Goal: Information Seeking & Learning: Learn about a topic

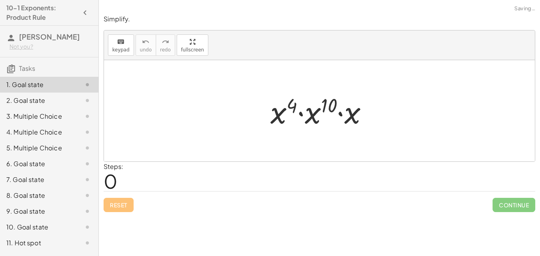
click at [203, 191] on div "Reset Continue" at bounding box center [320, 201] width 432 height 21
click at [144, 177] on div "Steps: 0" at bounding box center [320, 176] width 432 height 29
drag, startPoint x: 354, startPoint y: 115, endPoint x: 356, endPoint y: 135, distance: 20.7
click at [356, 135] on div at bounding box center [319, 110] width 431 height 101
drag, startPoint x: 351, startPoint y: 111, endPoint x: 317, endPoint y: 111, distance: 34.4
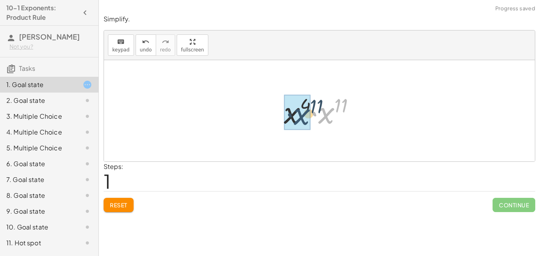
drag, startPoint x: 330, startPoint y: 114, endPoint x: 302, endPoint y: 114, distance: 27.3
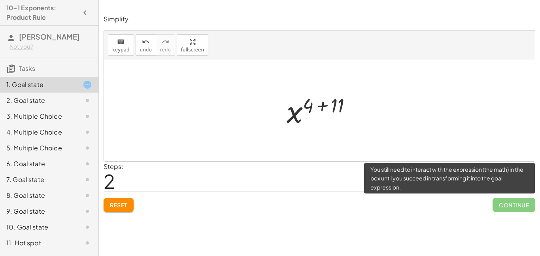
click at [516, 206] on span "Continue" at bounding box center [514, 205] width 43 height 14
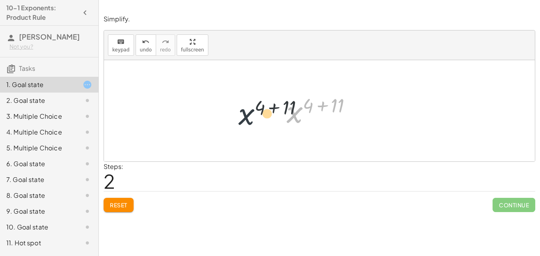
drag, startPoint x: 291, startPoint y: 116, endPoint x: 234, endPoint y: 117, distance: 56.6
click at [234, 117] on div "· x 4 · x 10 · x · x 4 · x 11 x ( + 4 + 11 ) x 4 11 ( + + )" at bounding box center [319, 110] width 431 height 101
click at [122, 203] on span "Reset" at bounding box center [118, 204] width 17 height 7
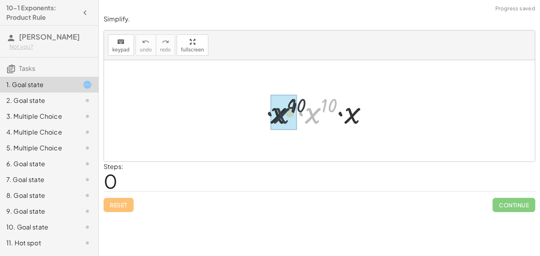
drag, startPoint x: 311, startPoint y: 119, endPoint x: 278, endPoint y: 118, distance: 32.1
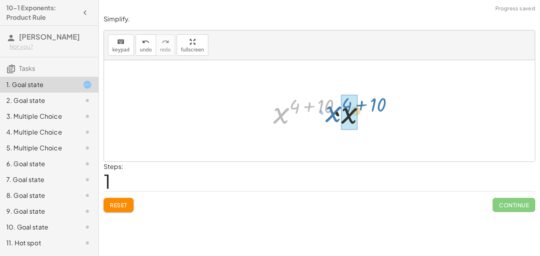
drag, startPoint x: 279, startPoint y: 117, endPoint x: 335, endPoint y: 115, distance: 55.8
click at [335, 115] on div at bounding box center [322, 111] width 106 height 41
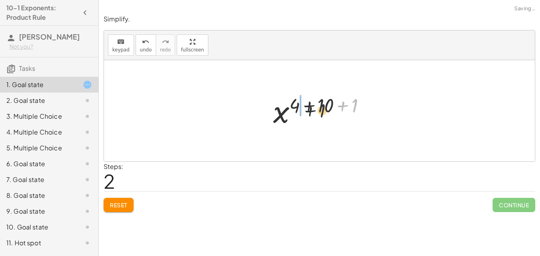
drag, startPoint x: 361, startPoint y: 105, endPoint x: 314, endPoint y: 110, distance: 47.4
click at [314, 110] on div at bounding box center [322, 110] width 106 height 39
drag, startPoint x: 345, startPoint y: 108, endPoint x: 316, endPoint y: 107, distance: 28.5
click at [316, 107] on div at bounding box center [322, 110] width 106 height 39
drag, startPoint x: 337, startPoint y: 107, endPoint x: 311, endPoint y: 104, distance: 26.6
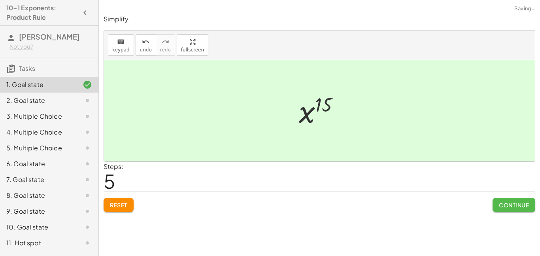
click at [499, 203] on span "Continue" at bounding box center [514, 204] width 30 height 7
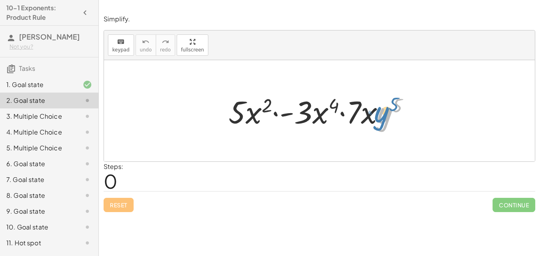
click at [379, 114] on div at bounding box center [323, 111] width 196 height 41
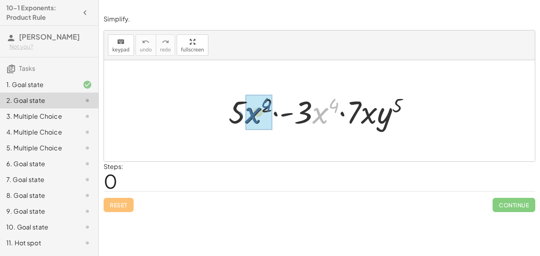
drag, startPoint x: 324, startPoint y: 113, endPoint x: 256, endPoint y: 113, distance: 68.4
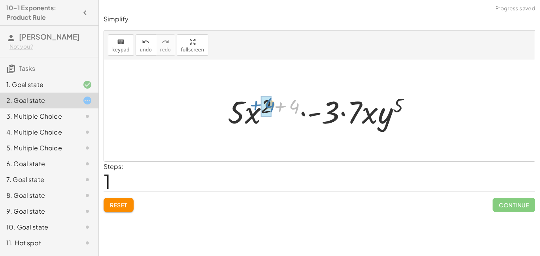
drag, startPoint x: 295, startPoint y: 107, endPoint x: 270, endPoint y: 105, distance: 25.0
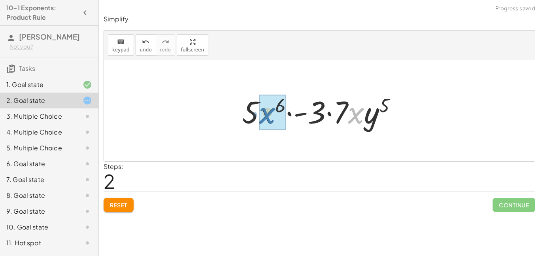
drag, startPoint x: 354, startPoint y: 116, endPoint x: 267, endPoint y: 116, distance: 87.0
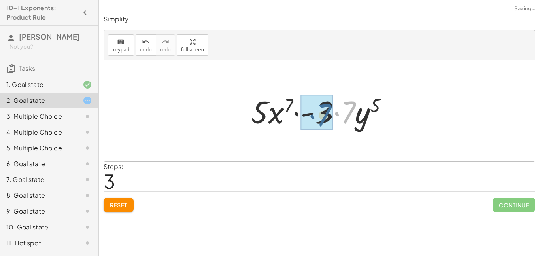
drag, startPoint x: 348, startPoint y: 110, endPoint x: 326, endPoint y: 111, distance: 22.2
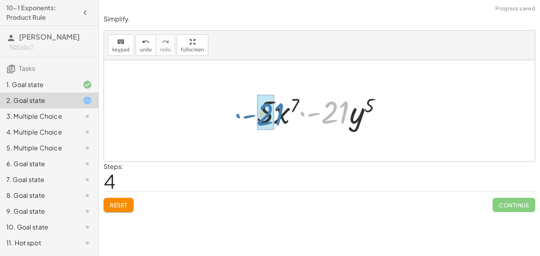
drag, startPoint x: 335, startPoint y: 109, endPoint x: 275, endPoint y: 110, distance: 60.5
click at [275, 110] on div at bounding box center [322, 111] width 139 height 41
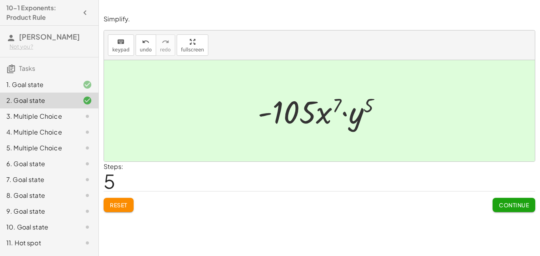
click at [500, 203] on span "Continue" at bounding box center [514, 204] width 30 height 7
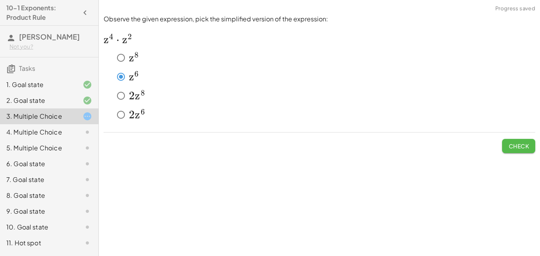
click at [515, 149] on span "Check" at bounding box center [519, 145] width 21 height 7
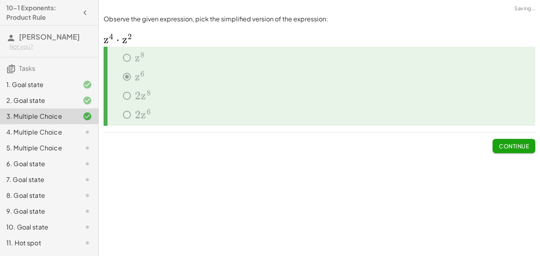
click at [515, 149] on span "Continue" at bounding box center [514, 145] width 30 height 7
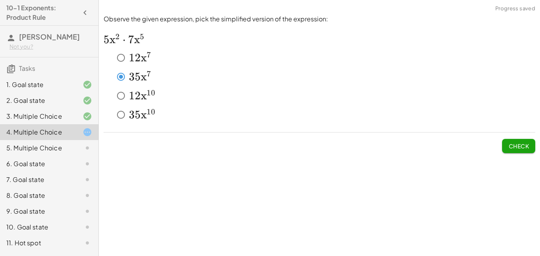
click at [508, 144] on button "Check" at bounding box center [518, 146] width 33 height 14
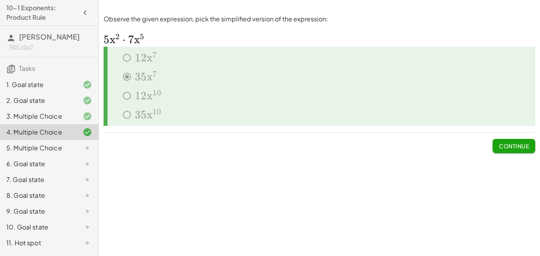
click at [508, 144] on span "Continue" at bounding box center [514, 145] width 30 height 7
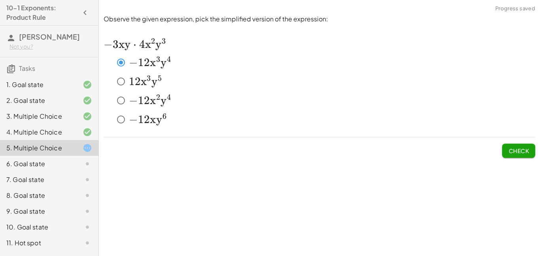
click at [521, 151] on span "Check" at bounding box center [519, 150] width 21 height 7
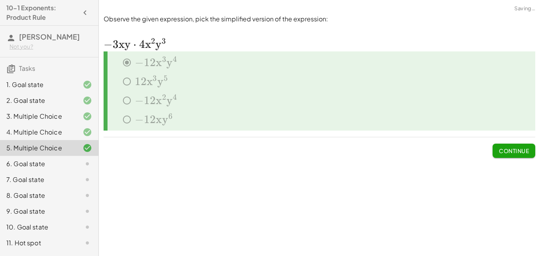
click at [521, 151] on span "Continue" at bounding box center [514, 150] width 30 height 7
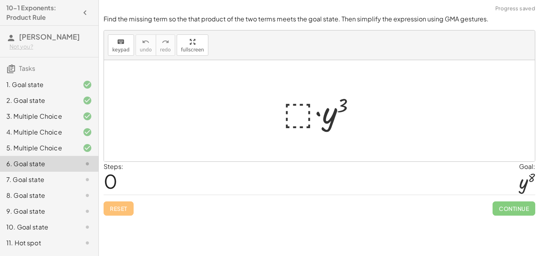
click at [296, 111] on div at bounding box center [322, 111] width 87 height 41
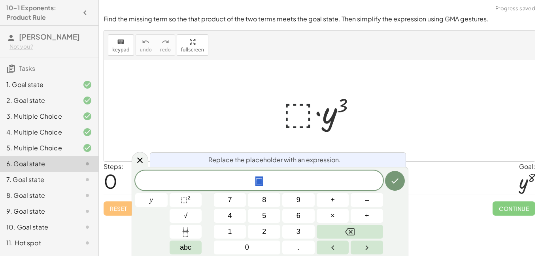
scroll to position [0, 0]
click at [159, 201] on button "y" at bounding box center [151, 200] width 32 height 14
click at [184, 196] on span "⬚" at bounding box center [184, 200] width 7 height 8
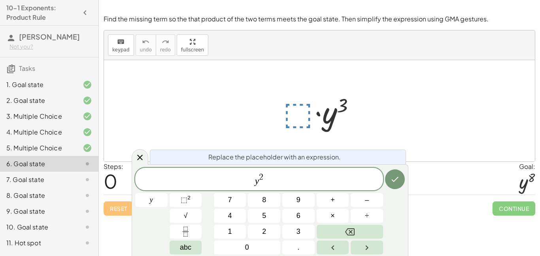
click at [264, 175] on span "y 2 ​" at bounding box center [259, 179] width 248 height 14
click at [401, 181] on button "Done" at bounding box center [395, 179] width 20 height 20
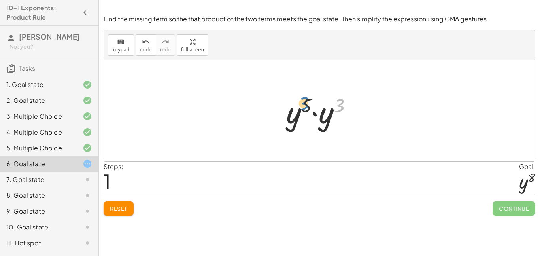
drag, startPoint x: 338, startPoint y: 105, endPoint x: 303, endPoint y: 103, distance: 35.7
click at [303, 103] on div at bounding box center [322, 111] width 80 height 41
drag, startPoint x: 332, startPoint y: 116, endPoint x: 303, endPoint y: 113, distance: 29.0
drag, startPoint x: 339, startPoint y: 106, endPoint x: 318, endPoint y: 106, distance: 21.8
click at [318, 106] on div at bounding box center [323, 110] width 76 height 39
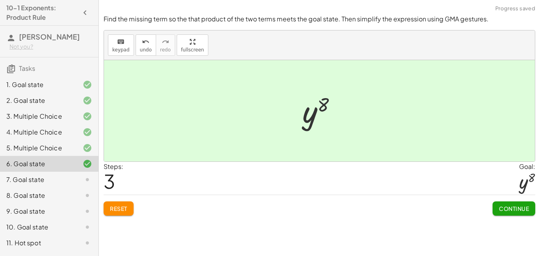
click at [505, 208] on span "Continue" at bounding box center [514, 208] width 30 height 7
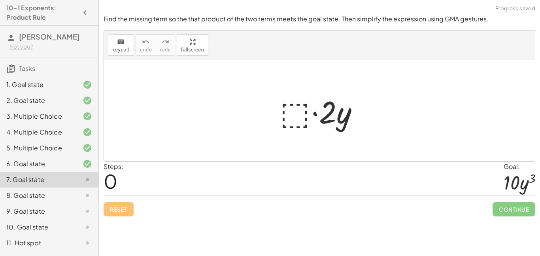
click at [303, 114] on div at bounding box center [322, 111] width 93 height 41
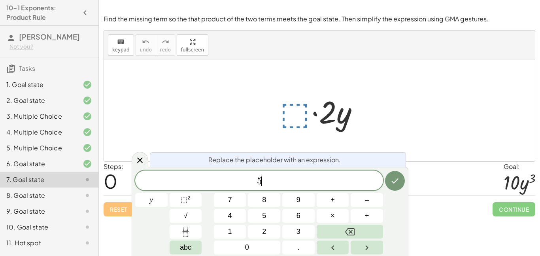
scroll to position [1, 0]
click at [161, 201] on button "y" at bounding box center [151, 200] width 32 height 14
click at [397, 187] on button "Done" at bounding box center [395, 181] width 20 height 20
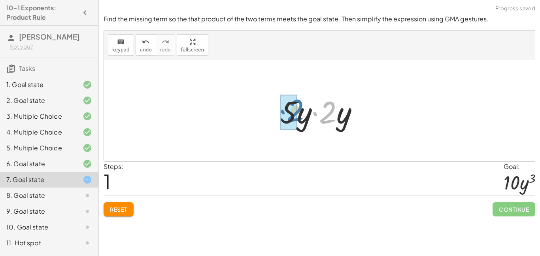
drag, startPoint x: 332, startPoint y: 120, endPoint x: 300, endPoint y: 118, distance: 32.1
click at [300, 118] on div at bounding box center [322, 111] width 93 height 41
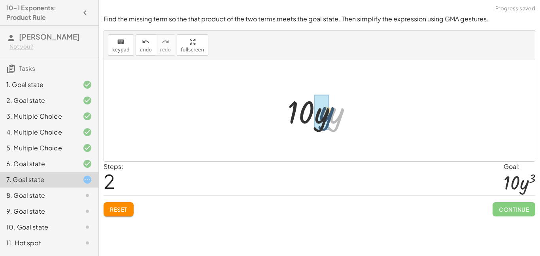
drag, startPoint x: 339, startPoint y: 117, endPoint x: 325, endPoint y: 116, distance: 13.5
click at [326, 117] on div at bounding box center [323, 111] width 74 height 41
click at [123, 207] on span "Reset" at bounding box center [118, 209] width 17 height 7
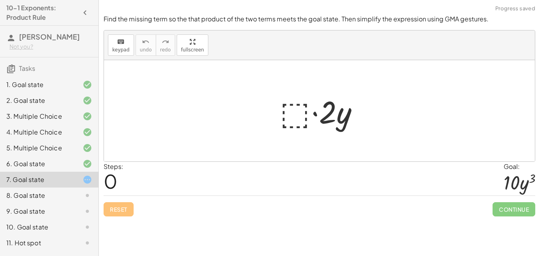
click at [292, 116] on div at bounding box center [322, 111] width 93 height 41
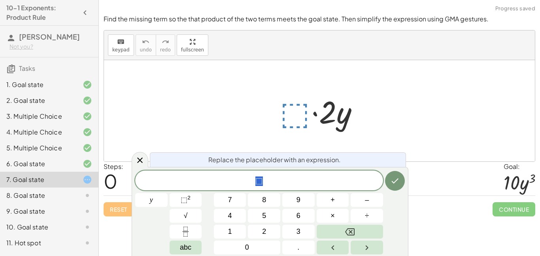
scroll to position [2, 0]
click at [152, 200] on span "y" at bounding box center [151, 200] width 3 height 11
click at [183, 199] on span "⬚" at bounding box center [184, 200] width 7 height 8
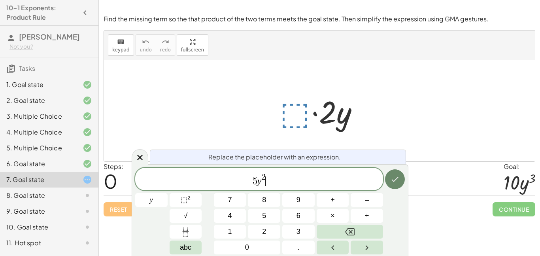
click at [392, 186] on button "Done" at bounding box center [395, 179] width 20 height 20
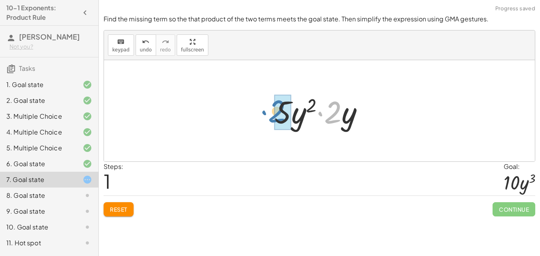
drag, startPoint x: 330, startPoint y: 117, endPoint x: 278, endPoint y: 116, distance: 52.2
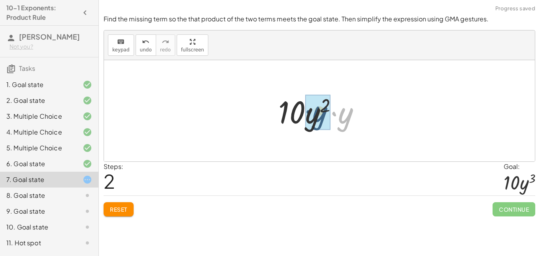
drag, startPoint x: 345, startPoint y: 117, endPoint x: 317, endPoint y: 115, distance: 27.8
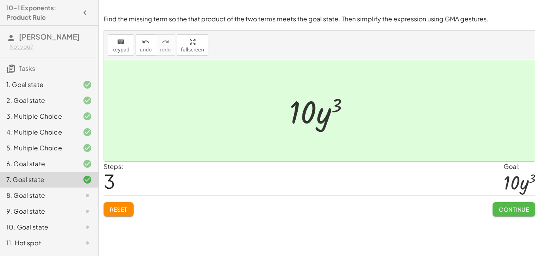
click at [505, 208] on span "Continue" at bounding box center [514, 209] width 30 height 7
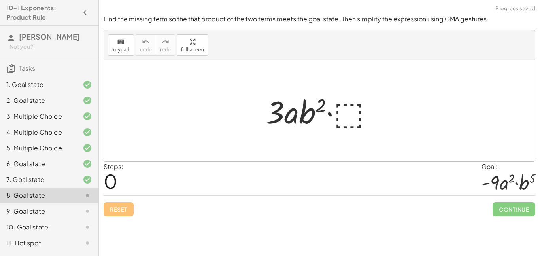
click at [347, 119] on div at bounding box center [322, 111] width 121 height 41
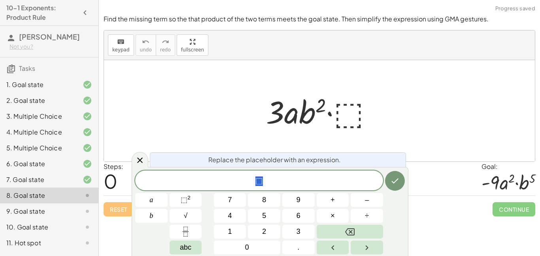
click at [347, 119] on div at bounding box center [322, 111] width 121 height 41
click at [364, 114] on div at bounding box center [322, 111] width 121 height 41
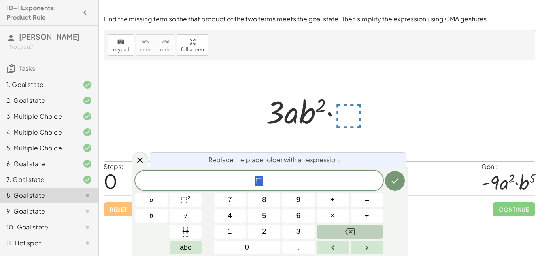
click at [354, 234] on icon "Backspace" at bounding box center [349, 231] width 9 height 7
click at [192, 199] on button "⬚ 2" at bounding box center [186, 200] width 32 height 14
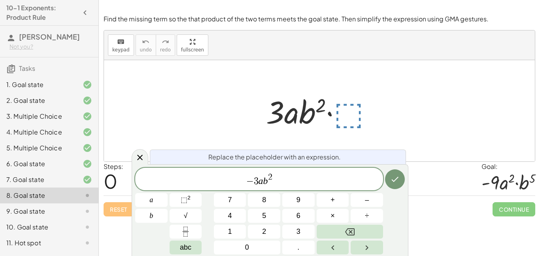
click at [273, 177] on span "− 3 a b 2 ​" at bounding box center [259, 179] width 248 height 14
click at [403, 177] on button "Done" at bounding box center [395, 179] width 20 height 20
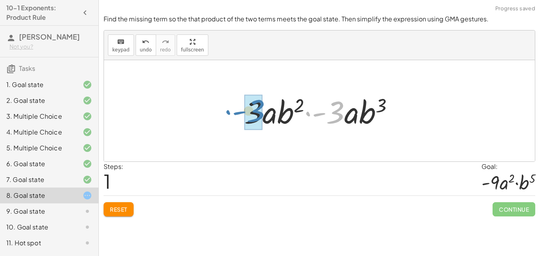
drag, startPoint x: 339, startPoint y: 109, endPoint x: 259, endPoint y: 107, distance: 79.5
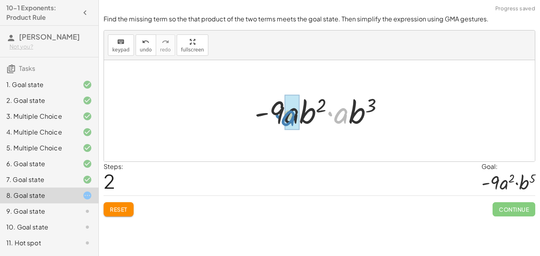
drag, startPoint x: 343, startPoint y: 115, endPoint x: 290, endPoint y: 117, distance: 52.3
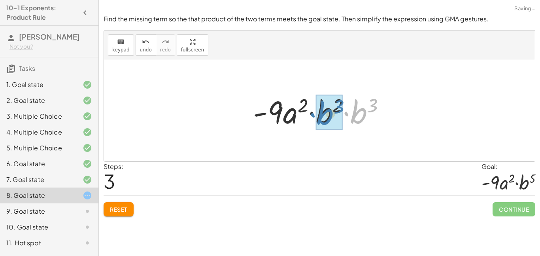
drag, startPoint x: 366, startPoint y: 116, endPoint x: 333, endPoint y: 116, distance: 32.0
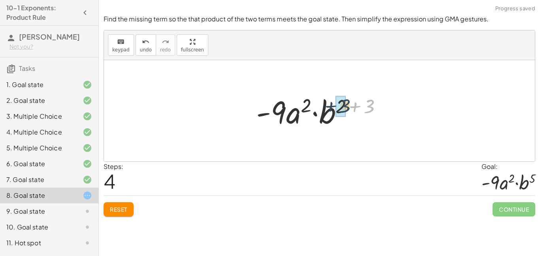
drag, startPoint x: 368, startPoint y: 107, endPoint x: 343, endPoint y: 107, distance: 24.9
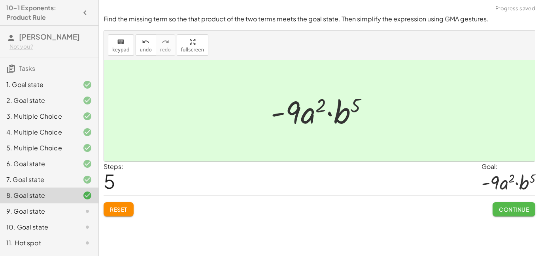
click at [527, 212] on span "Continue" at bounding box center [514, 209] width 30 height 7
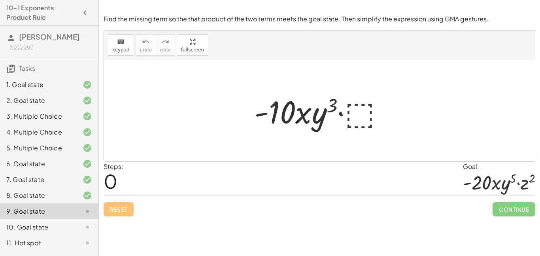
click at [357, 116] on div at bounding box center [322, 111] width 144 height 41
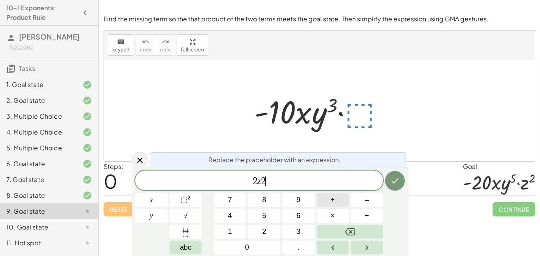
scroll to position [6, 0]
click at [184, 201] on span "⬚" at bounding box center [184, 200] width 7 height 8
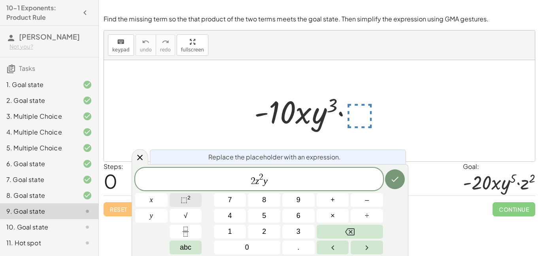
click at [194, 199] on button "⬚ 2" at bounding box center [186, 200] width 32 height 14
click at [394, 178] on icon "Done" at bounding box center [394, 178] width 9 height 9
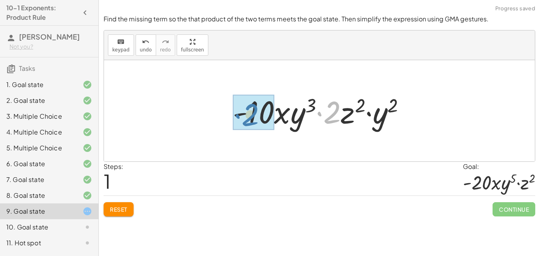
drag, startPoint x: 333, startPoint y: 113, endPoint x: 251, endPoint y: 115, distance: 81.5
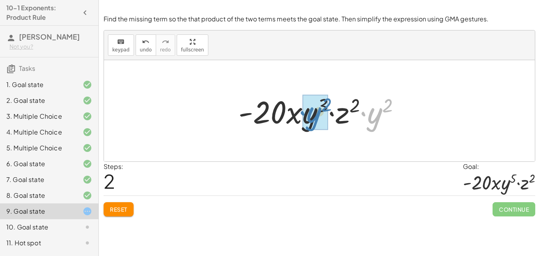
drag, startPoint x: 375, startPoint y: 116, endPoint x: 314, endPoint y: 115, distance: 60.9
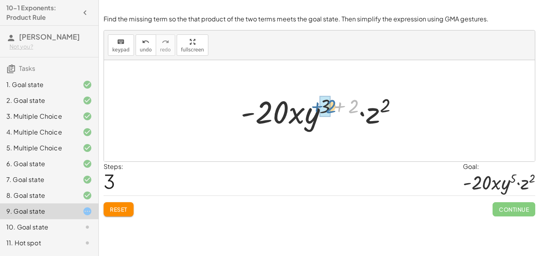
drag, startPoint x: 355, startPoint y: 105, endPoint x: 330, endPoint y: 103, distance: 24.6
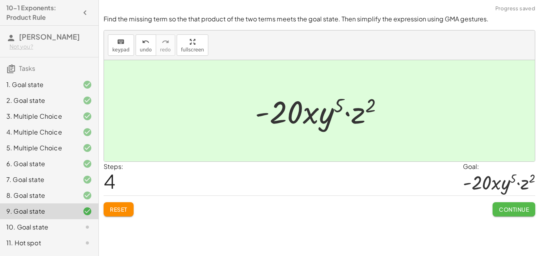
click at [504, 208] on span "Continue" at bounding box center [514, 209] width 30 height 7
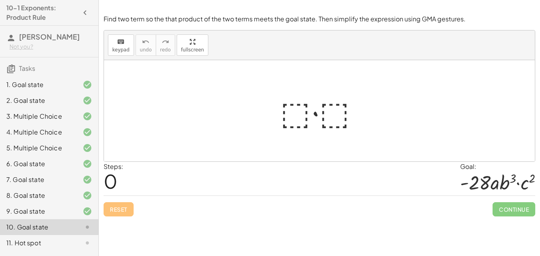
click at [302, 109] on div at bounding box center [323, 111] width 93 height 41
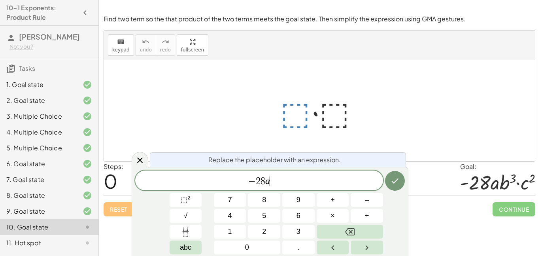
scroll to position [8, 0]
click at [188, 197] on sup "2" at bounding box center [189, 198] width 3 height 6
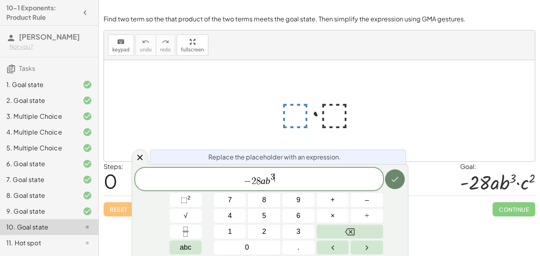
click at [392, 179] on icon "Done" at bounding box center [394, 178] width 9 height 9
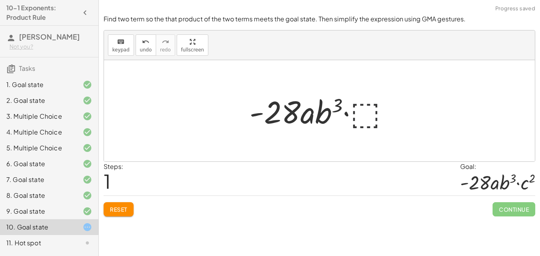
click at [370, 113] on div at bounding box center [323, 111] width 154 height 41
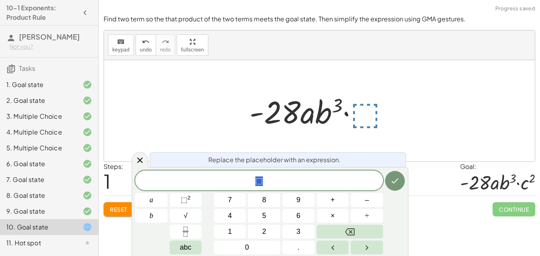
scroll to position [9, 0]
click at [194, 199] on button "⬚ 2" at bounding box center [186, 200] width 32 height 14
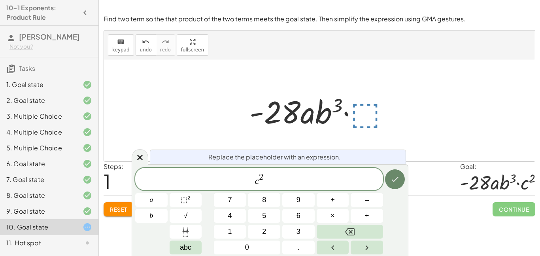
click at [404, 178] on button "Done" at bounding box center [395, 179] width 20 height 20
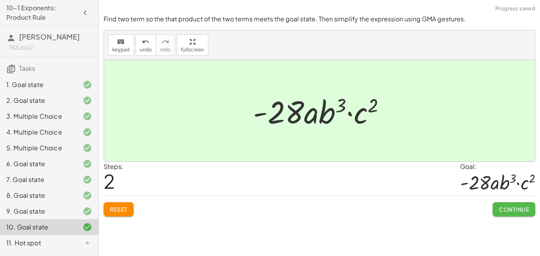
click at [501, 202] on button "Continue" at bounding box center [514, 209] width 43 height 14
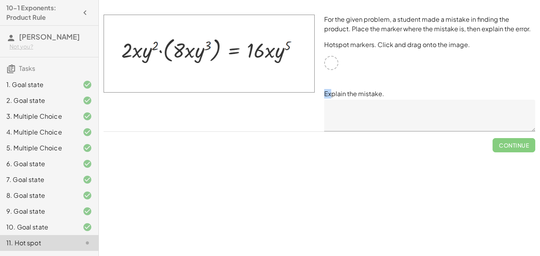
drag, startPoint x: 334, startPoint y: 61, endPoint x: 332, endPoint y: 74, distance: 12.8
click at [332, 74] on div "For the given problem, a student made a mistake in finding the product. Place t…" at bounding box center [430, 73] width 221 height 126
click at [333, 50] on div "For the given problem, a student made a mistake in finding the product. Place t…" at bounding box center [430, 73] width 221 height 126
click at [333, 59] on div at bounding box center [331, 63] width 14 height 14
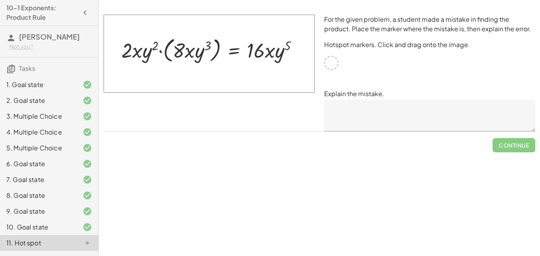
click at [333, 59] on div at bounding box center [331, 63] width 14 height 14
drag, startPoint x: 279, startPoint y: 56, endPoint x: 288, endPoint y: 62, distance: 10.2
click at [288, 62] on img at bounding box center [209, 54] width 211 height 78
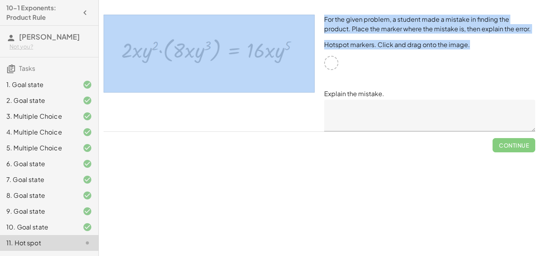
drag, startPoint x: 330, startPoint y: 55, endPoint x: 271, endPoint y: 58, distance: 59.0
click at [271, 58] on div "For the given problem, a student made a mistake in finding the product. Place t…" at bounding box center [319, 73] width 441 height 126
click at [369, 62] on div "For the given problem, a student made a mistake in finding the product. Place t…" at bounding box center [430, 73] width 221 height 126
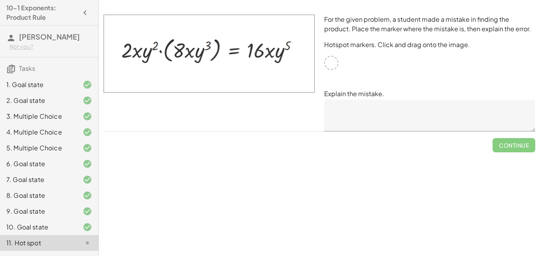
click at [373, 116] on textarea at bounding box center [429, 116] width 211 height 32
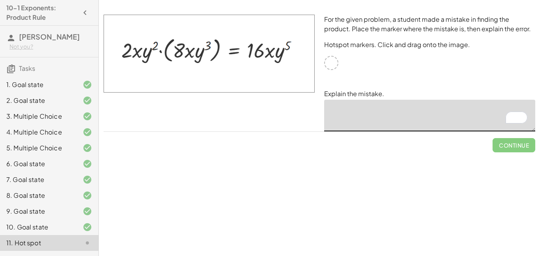
scroll to position [0, 0]
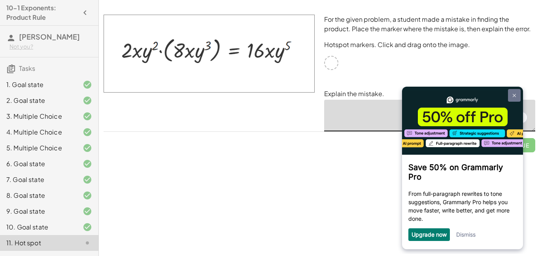
click at [516, 96] on link at bounding box center [514, 95] width 13 height 13
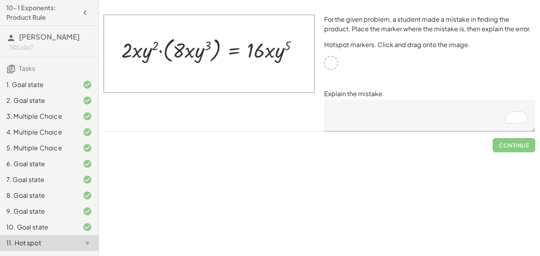
click at [432, 111] on textarea "To enrich screen reader interactions, please activate Accessibility in Grammarl…" at bounding box center [429, 116] width 211 height 32
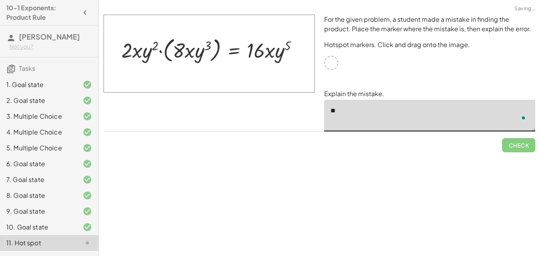
type textarea "*"
type textarea "**********"
click at [469, 169] on div "Simplify. keyboard keypad undo undo redo redo fullscreen · x 4 · x 10 · x · x (…" at bounding box center [319, 128] width 441 height 256
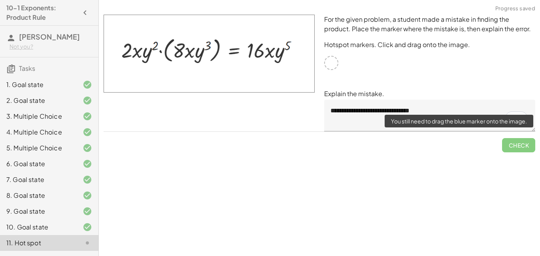
click at [512, 144] on span "Check" at bounding box center [518, 142] width 33 height 21
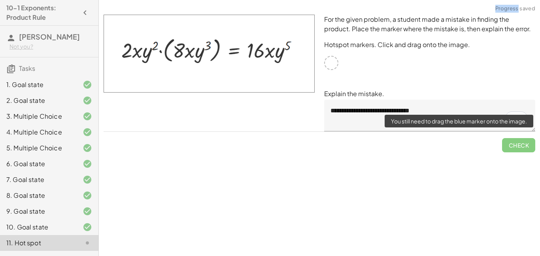
click at [512, 144] on span "Check" at bounding box center [518, 142] width 33 height 21
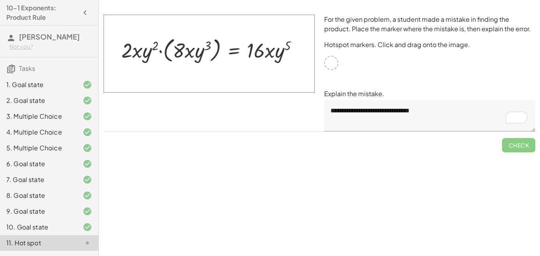
click at [331, 64] on div at bounding box center [331, 63] width 14 height 14
drag, startPoint x: 305, startPoint y: 55, endPoint x: 276, endPoint y: 53, distance: 29.7
click at [276, 53] on img at bounding box center [209, 54] width 211 height 78
click at [357, 45] on p "Hotspot markers. Click and drag onto the image." at bounding box center [429, 44] width 211 height 9
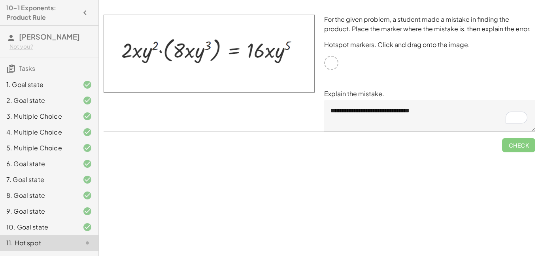
click at [357, 45] on p "Hotspot markers. Click and drag onto the image." at bounding box center [429, 44] width 211 height 9
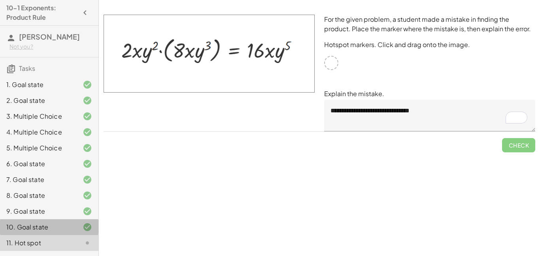
click at [48, 229] on div "10. Goal state" at bounding box center [38, 226] width 64 height 9
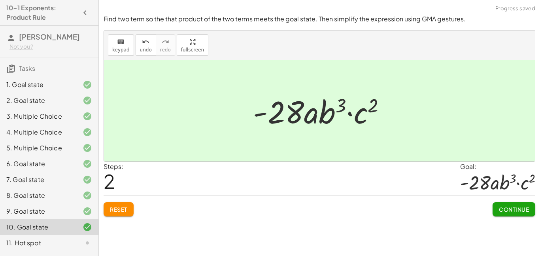
click at [56, 237] on div "11. Hot spot" at bounding box center [49, 243] width 98 height 16
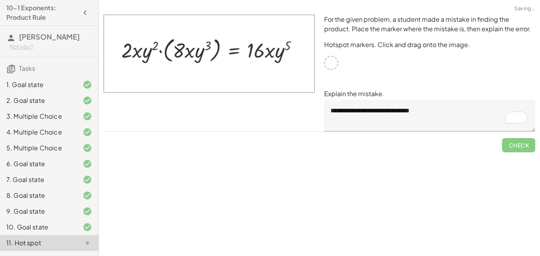
click at [339, 55] on div "**********" at bounding box center [430, 73] width 221 height 126
click at [488, 38] on div "**********" at bounding box center [430, 73] width 221 height 126
click at [248, 74] on img at bounding box center [209, 54] width 211 height 78
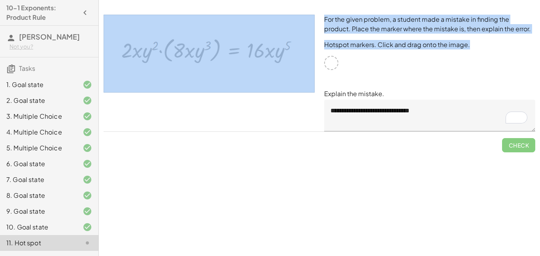
drag, startPoint x: 329, startPoint y: 63, endPoint x: 283, endPoint y: 57, distance: 45.8
click at [283, 57] on div "**********" at bounding box center [319, 73] width 441 height 126
click at [333, 61] on div at bounding box center [331, 63] width 14 height 14
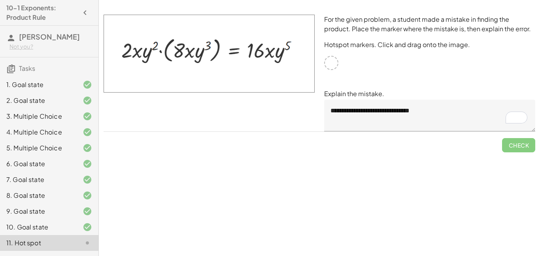
click at [333, 61] on div at bounding box center [331, 63] width 14 height 14
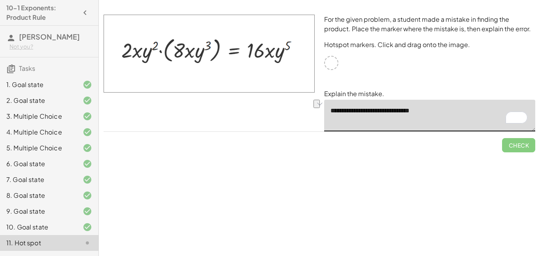
drag, startPoint x: 427, startPoint y: 114, endPoint x: 328, endPoint y: 112, distance: 99.3
click at [328, 112] on textarea "**********" at bounding box center [429, 116] width 211 height 32
click at [0, 0] on div "**********" at bounding box center [0, 0] width 0 height 0
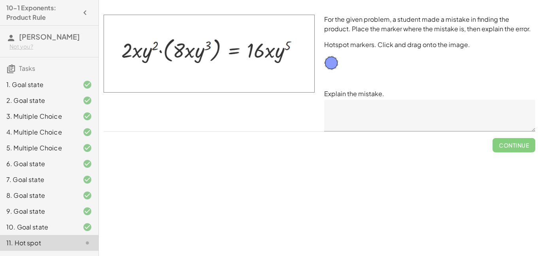
click at [348, 101] on textarea at bounding box center [429, 116] width 211 height 32
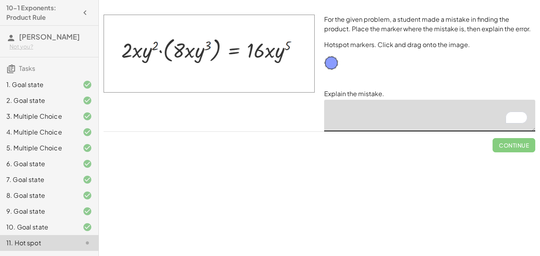
paste textarea "**********"
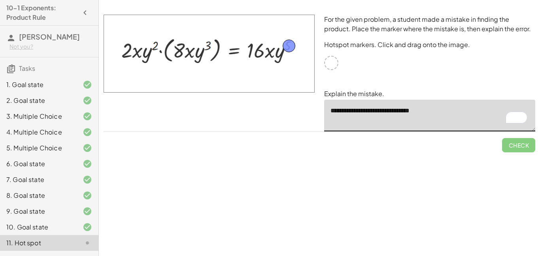
drag, startPoint x: 329, startPoint y: 64, endPoint x: 286, endPoint y: 47, distance: 45.6
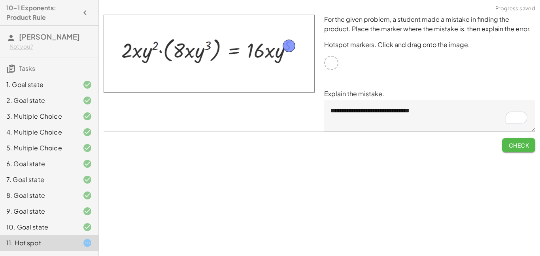
click at [512, 142] on span "Check" at bounding box center [519, 145] width 21 height 7
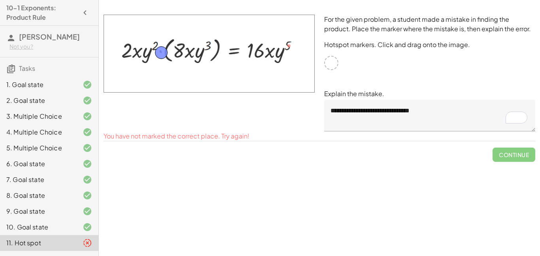
drag, startPoint x: 292, startPoint y: 45, endPoint x: 164, endPoint y: 52, distance: 127.9
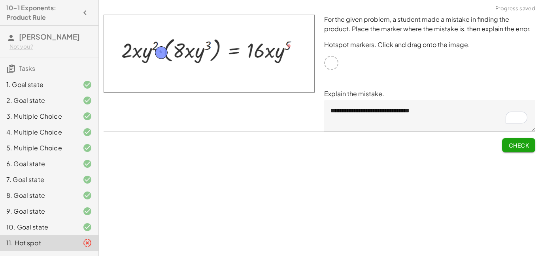
click at [523, 144] on span "Check" at bounding box center [519, 145] width 21 height 7
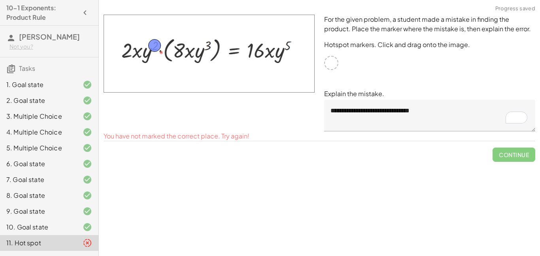
drag, startPoint x: 161, startPoint y: 51, endPoint x: 155, endPoint y: 44, distance: 10.4
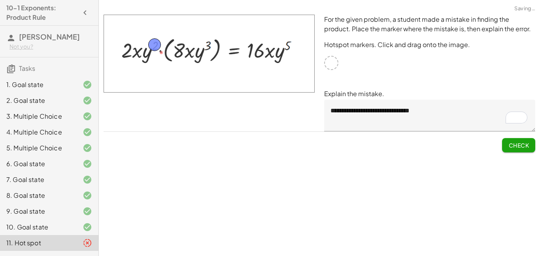
click at [519, 145] on span "Check" at bounding box center [519, 145] width 21 height 7
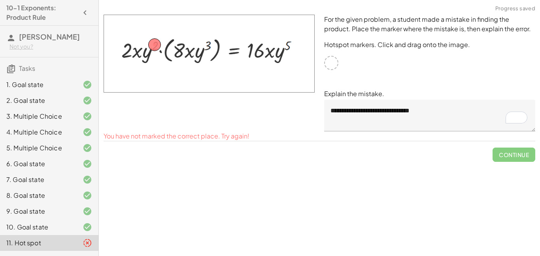
drag, startPoint x: 161, startPoint y: 42, endPoint x: 254, endPoint y: 40, distance: 93.0
click at [254, 40] on img at bounding box center [209, 54] width 211 height 78
drag, startPoint x: 155, startPoint y: 43, endPoint x: 271, endPoint y: 48, distance: 116.0
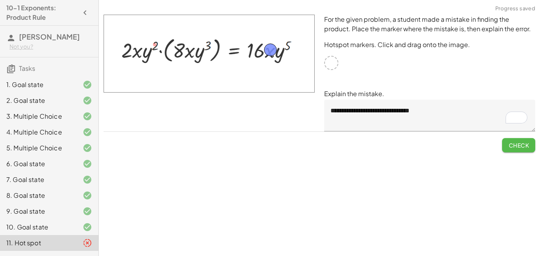
click at [511, 148] on span "Check" at bounding box center [519, 145] width 21 height 7
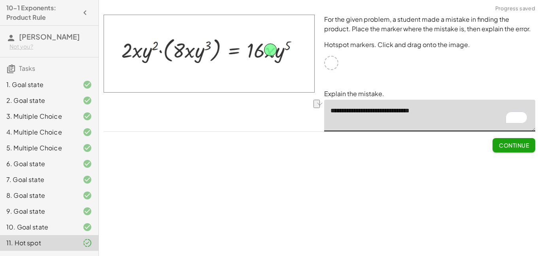
drag, startPoint x: 436, startPoint y: 110, endPoint x: 342, endPoint y: 111, distance: 93.8
click at [342, 111] on textarea "**********" at bounding box center [429, 116] width 211 height 32
click at [408, 110] on textarea "**********" at bounding box center [429, 116] width 211 height 32
click at [433, 114] on textarea "**********" at bounding box center [429, 116] width 211 height 32
type textarea "**********"
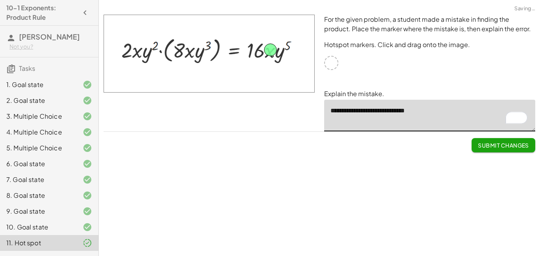
click at [495, 146] on span "Submit Changes" at bounding box center [503, 145] width 51 height 7
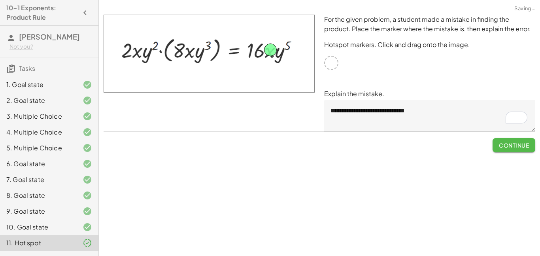
click at [502, 146] on span "Continue" at bounding box center [514, 145] width 30 height 7
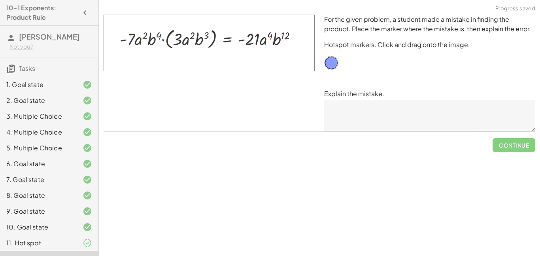
scroll to position [14, 0]
